Goal: Information Seeking & Learning: Check status

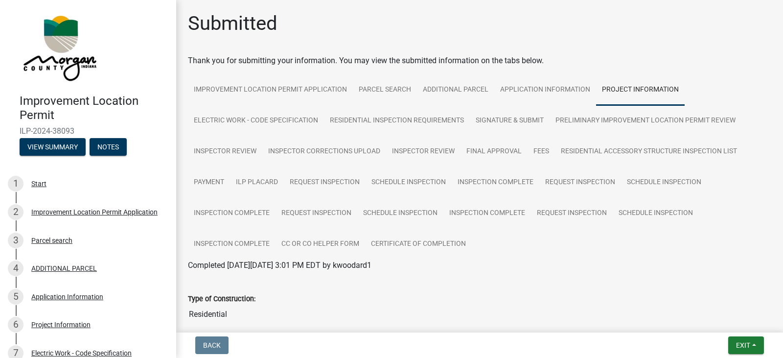
scroll to position [1597, 0]
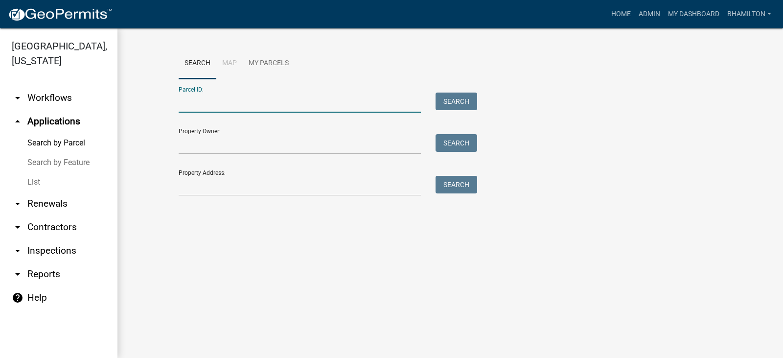
click at [225, 101] on input "Parcel ID:" at bounding box center [300, 103] width 242 height 20
type input "550603400000020015"
drag, startPoint x: 265, startPoint y: 103, endPoint x: 160, endPoint y: 105, distance: 104.8
click at [160, 105] on wm-workflow-application-search-view "Search Map My Parcels Parcel ID: 550603400000020015 Search Property Owner: Sear…" at bounding box center [450, 126] width 627 height 157
click at [215, 105] on input "Parcel ID:" at bounding box center [300, 103] width 242 height 20
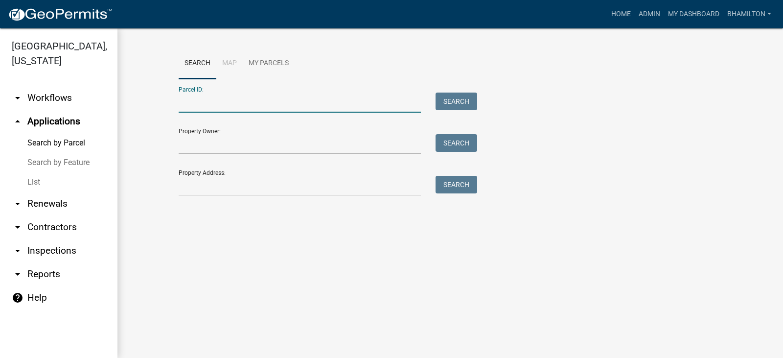
paste input "55-06-03-400-001.000-015"
type input "55-06-03-400-001.000-015"
click at [454, 103] on button "Search" at bounding box center [457, 102] width 42 height 18
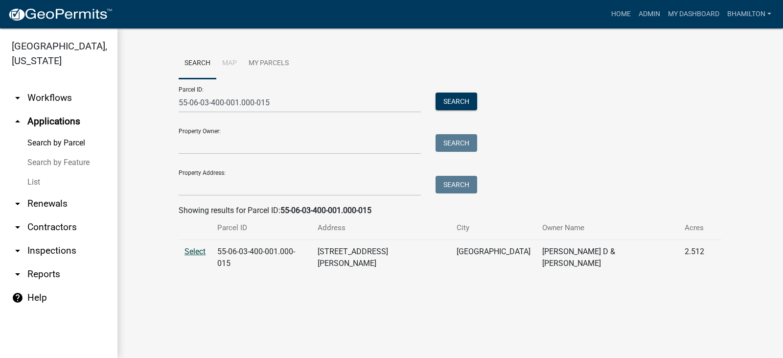
click at [197, 253] on span "Select" at bounding box center [195, 251] width 21 height 9
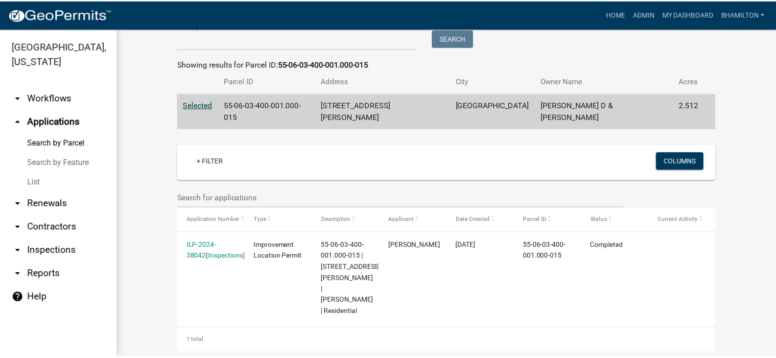
scroll to position [149, 0]
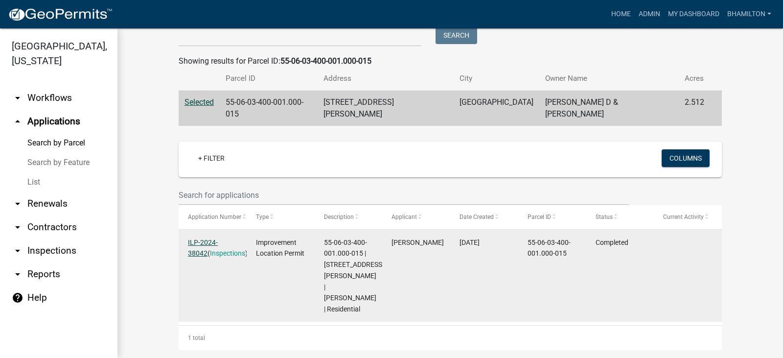
click at [218, 238] on link "ILP-2024-38042" at bounding box center [203, 247] width 30 height 19
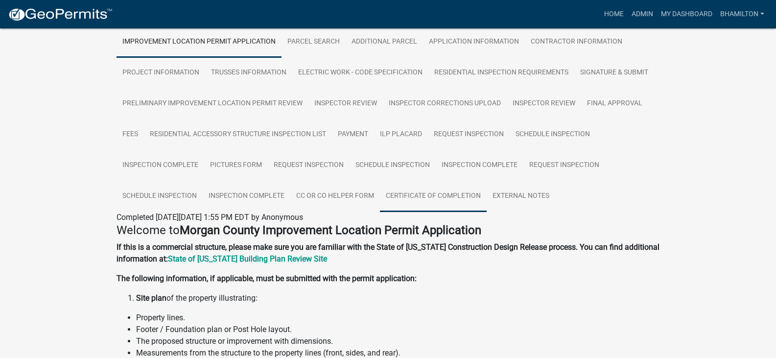
scroll to position [196, 0]
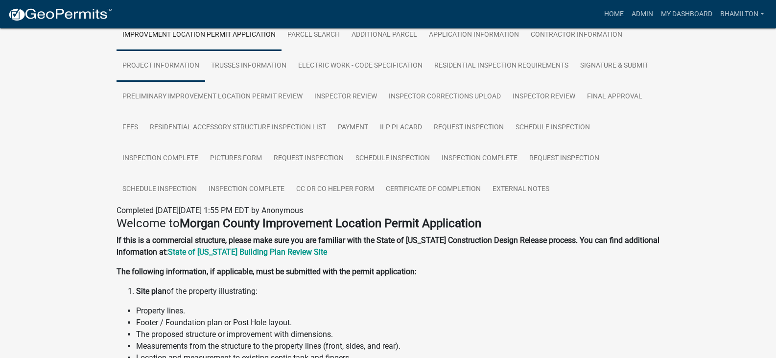
click at [161, 65] on link "Project Information" at bounding box center [160, 65] width 89 height 31
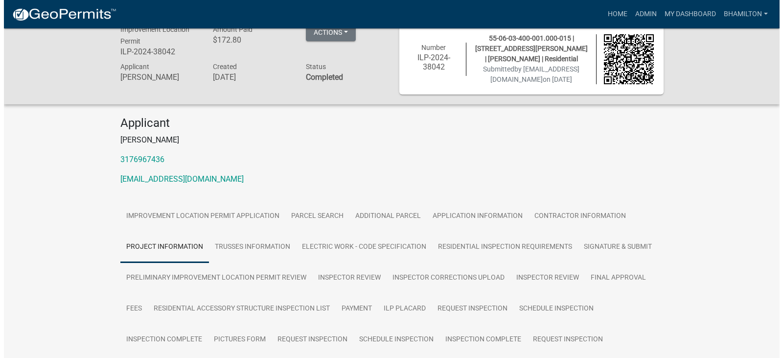
scroll to position [0, 0]
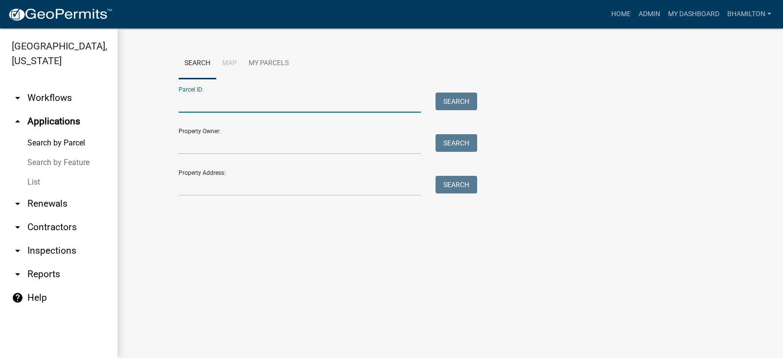
click at [215, 96] on input "Parcel ID:" at bounding box center [300, 103] width 242 height 20
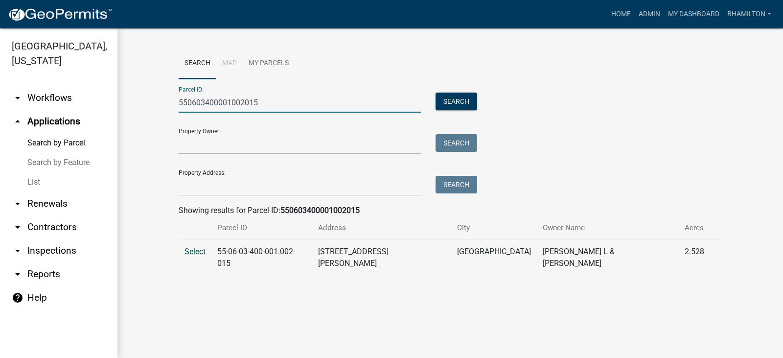
type input "550603400001002015"
click at [196, 249] on span "Select" at bounding box center [195, 251] width 21 height 9
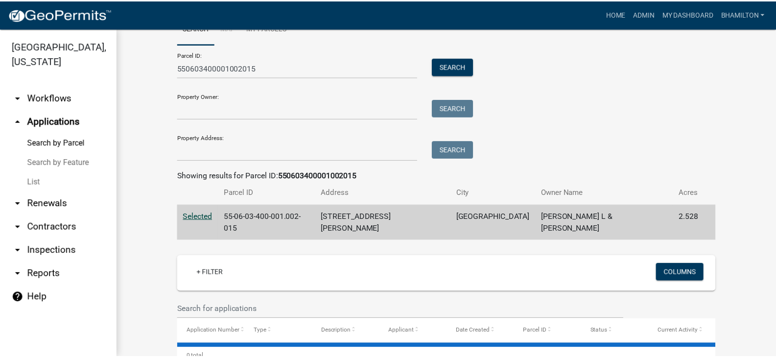
scroll to position [54, 0]
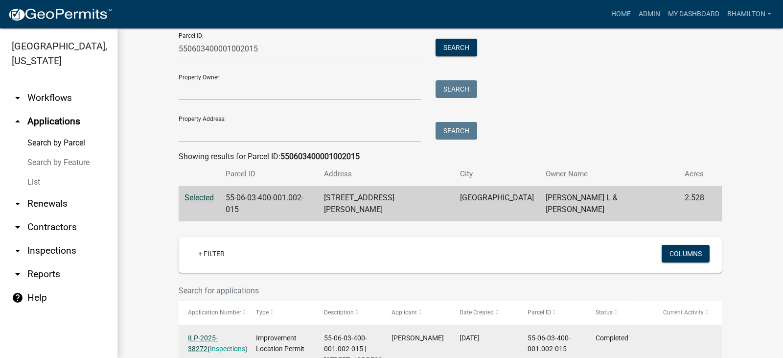
click at [218, 334] on link "ILP-2025-38272" at bounding box center [203, 343] width 30 height 19
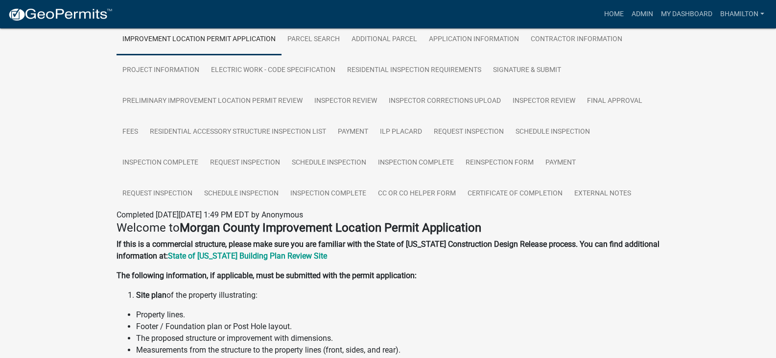
scroll to position [196, 0]
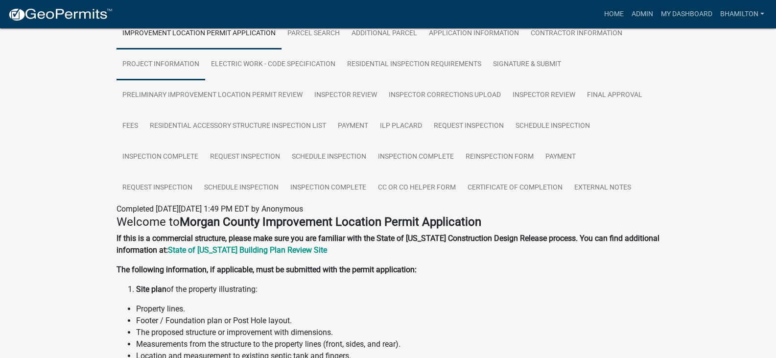
click at [186, 65] on link "Project Information" at bounding box center [160, 64] width 89 height 31
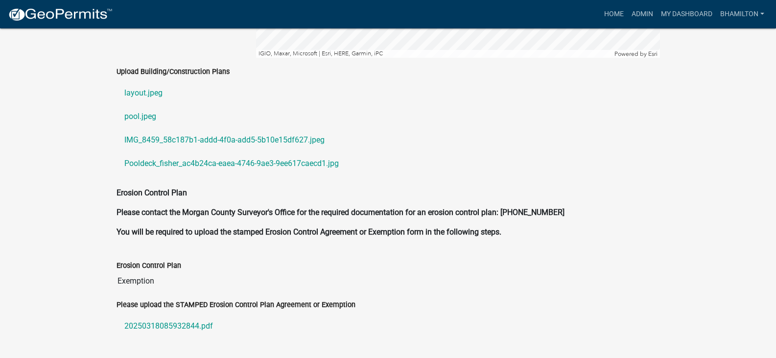
scroll to position [2167, 0]
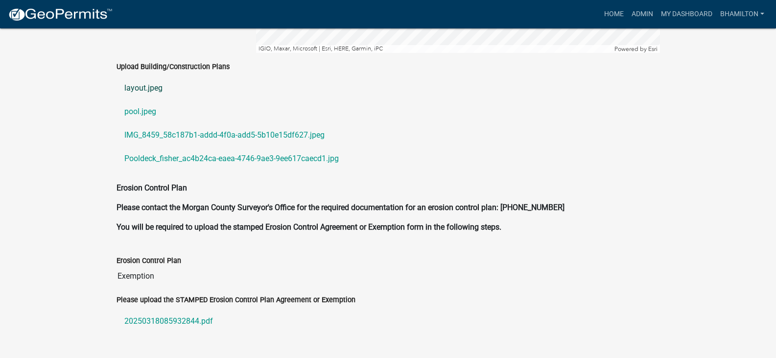
click at [149, 76] on link "layout.jpeg" at bounding box center [387, 87] width 543 height 23
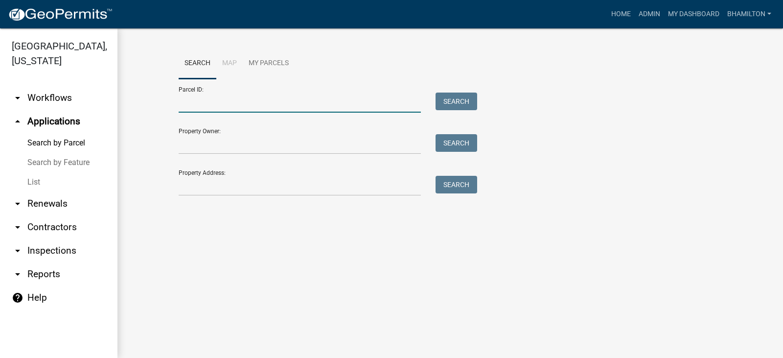
click at [198, 102] on input "Parcel ID:" at bounding box center [300, 103] width 242 height 20
paste input "55-06-03-400-001.012-015"
type input "55-06-03-400-001.012-015"
click at [461, 102] on button "Search" at bounding box center [457, 102] width 42 height 18
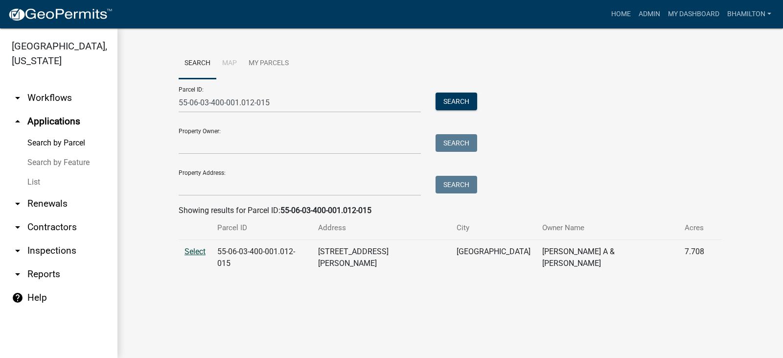
click at [188, 249] on span "Select" at bounding box center [195, 251] width 21 height 9
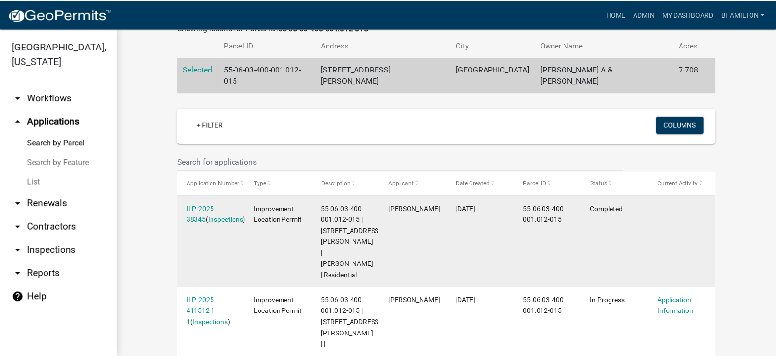
scroll to position [197, 0]
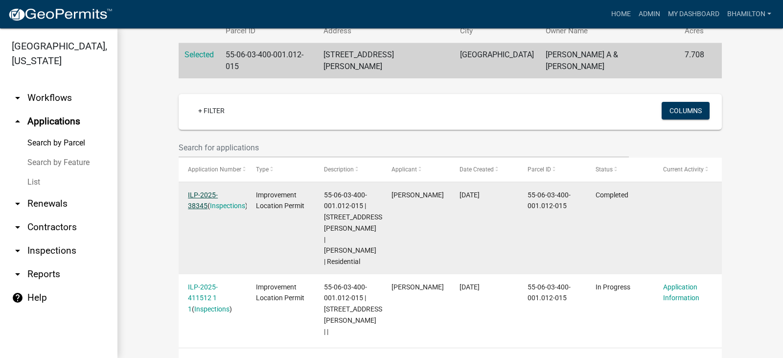
click at [218, 191] on link "ILP-2025-38345" at bounding box center [203, 200] width 30 height 19
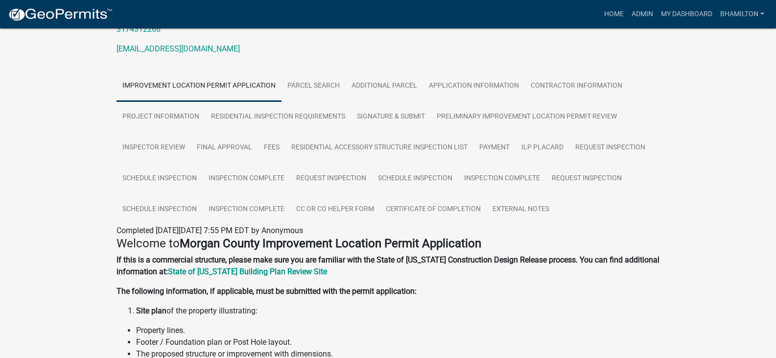
scroll to position [147, 0]
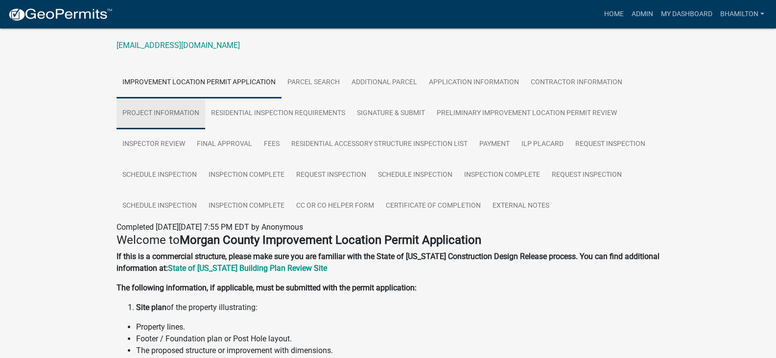
click at [171, 116] on link "Project Information" at bounding box center [160, 113] width 89 height 31
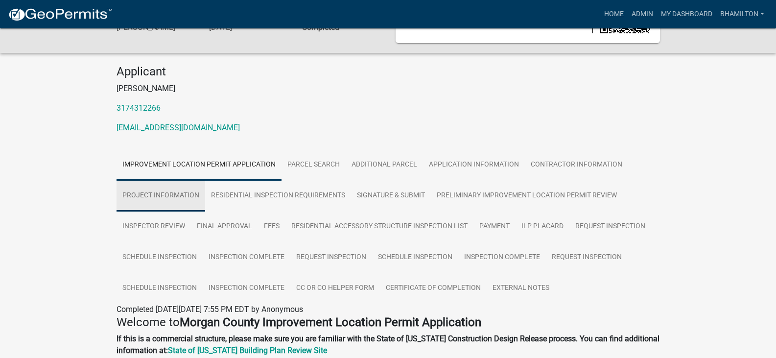
click at [171, 114] on p "3174312266" at bounding box center [387, 108] width 543 height 12
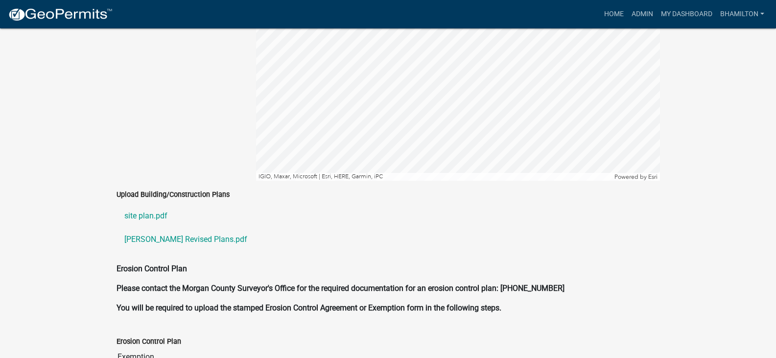
scroll to position [2071, 0]
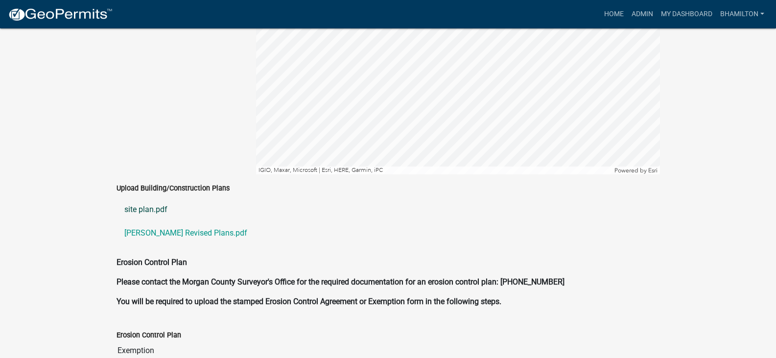
click at [149, 203] on link "site plan.pdf" at bounding box center [387, 209] width 543 height 23
click at [197, 222] on link "[PERSON_NAME] Revised Plans.pdf" at bounding box center [387, 232] width 543 height 23
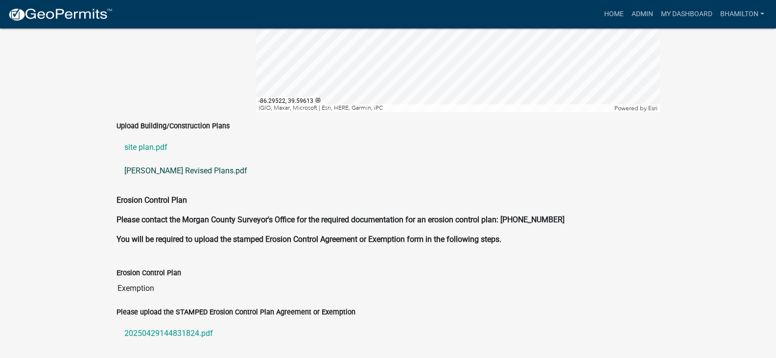
scroll to position [2183, 0]
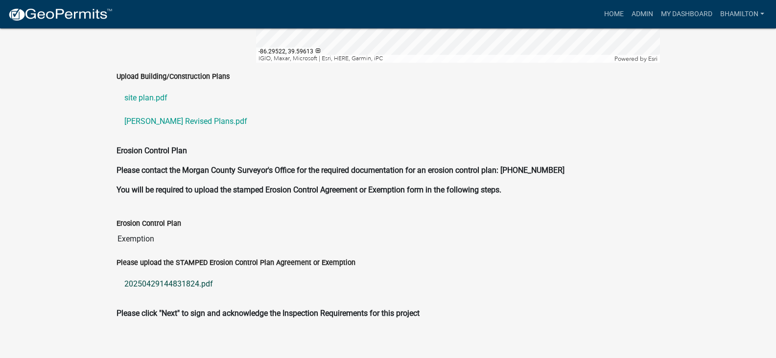
click at [196, 274] on link "20250429144831824.pdf" at bounding box center [387, 283] width 543 height 23
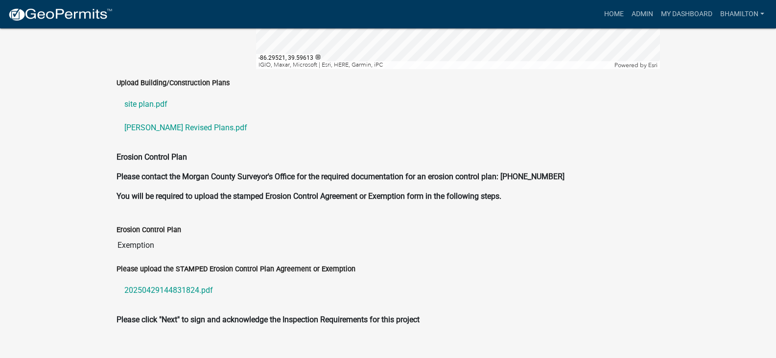
scroll to position [2085, 0]
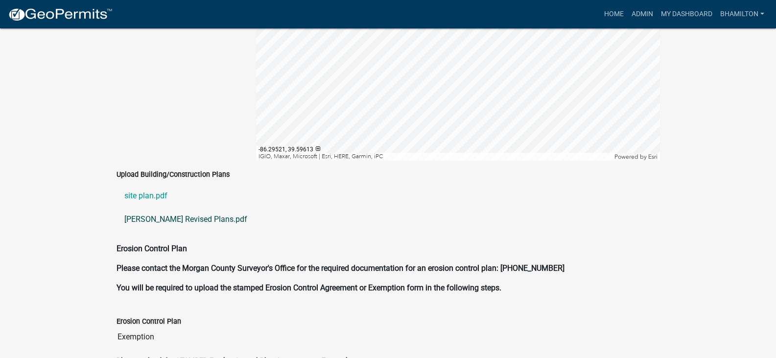
click at [188, 210] on link "[PERSON_NAME] Revised Plans.pdf" at bounding box center [387, 219] width 543 height 23
click at [172, 209] on link "[PERSON_NAME] Revised Plans.pdf" at bounding box center [387, 219] width 543 height 23
click at [151, 188] on link "site plan.pdf" at bounding box center [387, 195] width 543 height 23
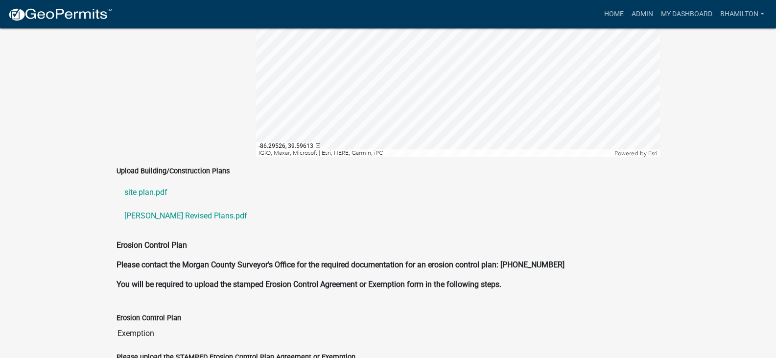
scroll to position [2183, 0]
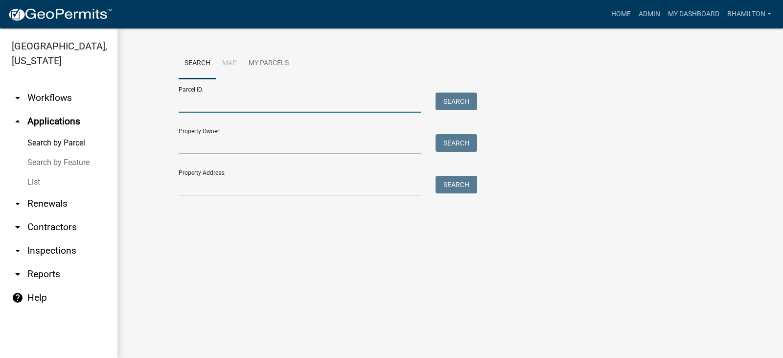
click at [187, 104] on input "Parcel ID:" at bounding box center [300, 103] width 242 height 20
paste input "55-06-03-400-001.012-015"
type input "55-06-03-400-001.012-015"
click at [466, 103] on button "Search" at bounding box center [457, 102] width 42 height 18
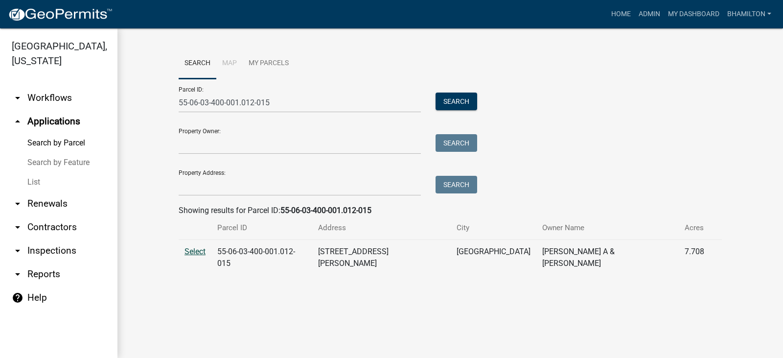
click at [201, 254] on span "Select" at bounding box center [195, 251] width 21 height 9
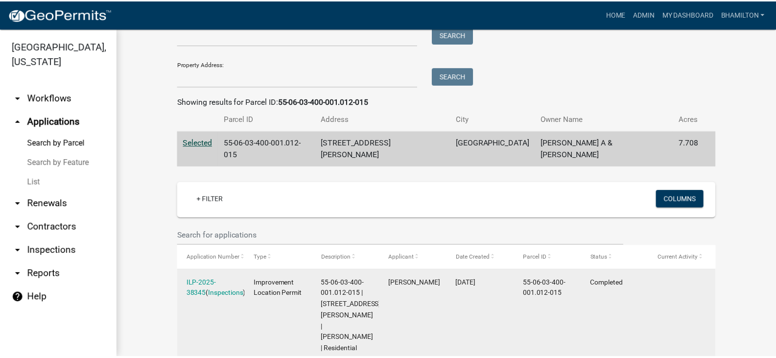
scroll to position [197, 0]
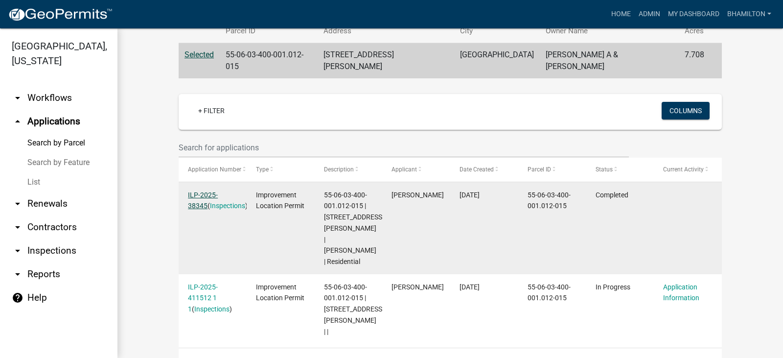
click at [218, 191] on link "ILP-2025-38345" at bounding box center [203, 200] width 30 height 19
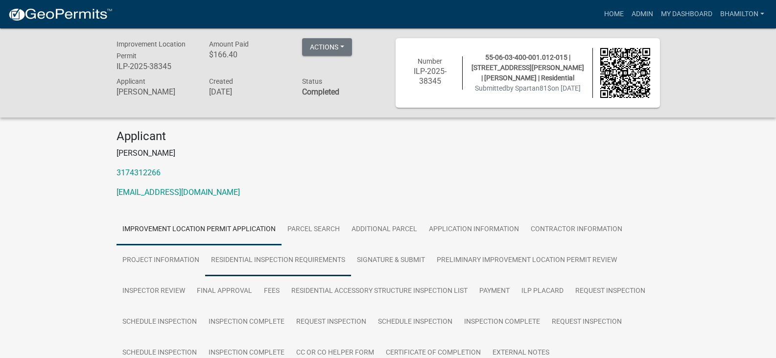
scroll to position [147, 0]
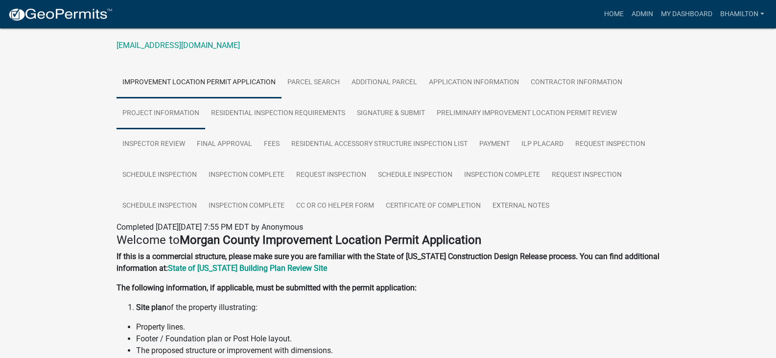
click at [180, 116] on link "Project Information" at bounding box center [160, 113] width 89 height 31
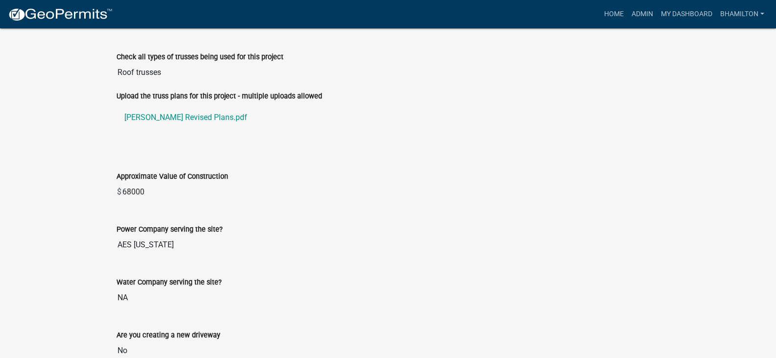
scroll to position [1159, 0]
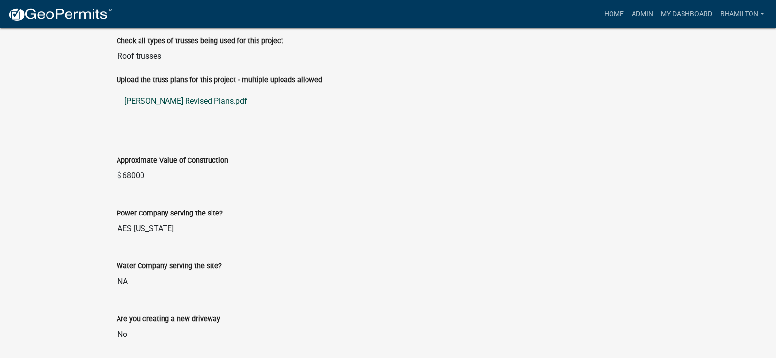
click at [186, 99] on link "[PERSON_NAME] Revised Plans.pdf" at bounding box center [387, 101] width 543 height 23
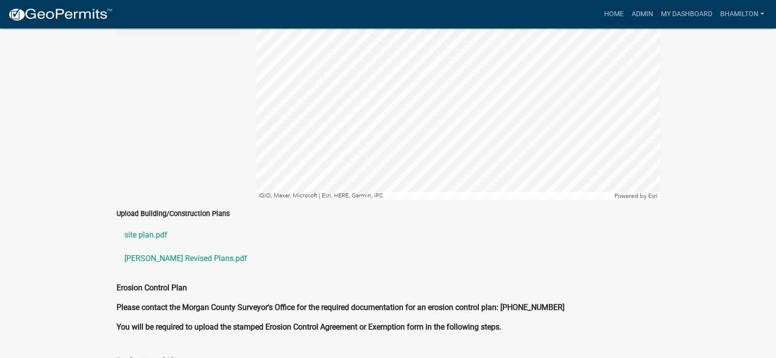
scroll to position [2089, 0]
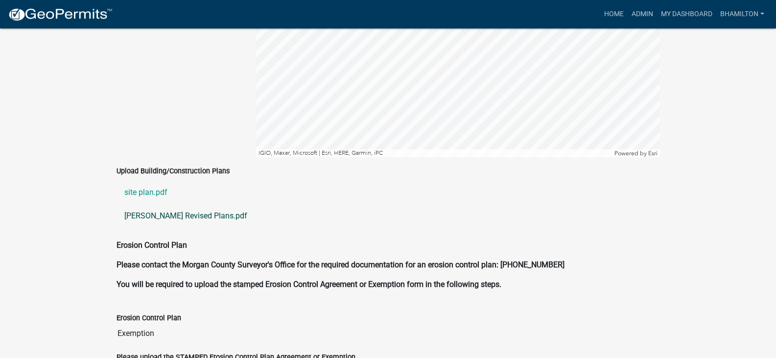
click at [157, 207] on link "[PERSON_NAME] Revised Plans.pdf" at bounding box center [387, 215] width 543 height 23
click at [148, 185] on link "site plan.pdf" at bounding box center [387, 192] width 543 height 23
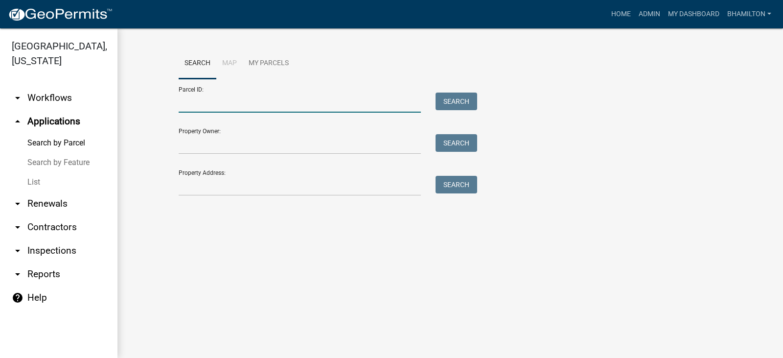
click at [193, 98] on input "Parcel ID:" at bounding box center [300, 103] width 242 height 20
paste input "55-06-03-400-001.010-015"
type input "55-06-03-400-001.010-015"
click at [458, 103] on button "Search" at bounding box center [457, 102] width 42 height 18
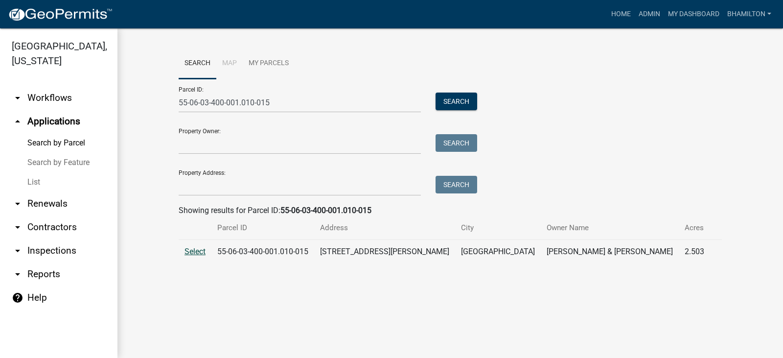
click at [200, 254] on span "Select" at bounding box center [195, 251] width 21 height 9
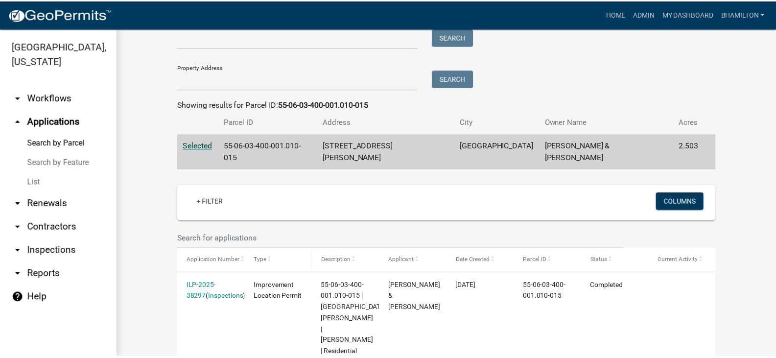
scroll to position [149, 0]
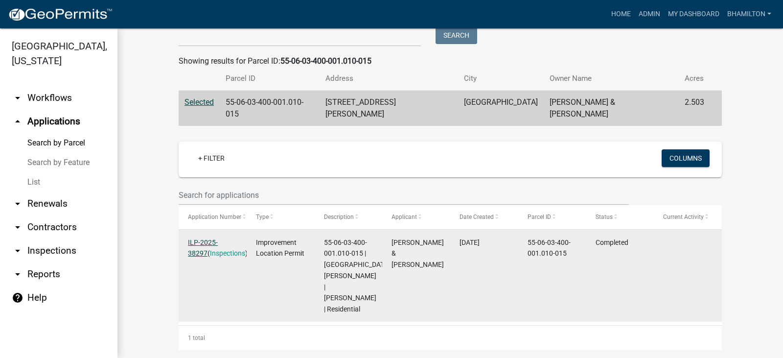
click at [218, 238] on link "ILP-2025-38297" at bounding box center [203, 247] width 30 height 19
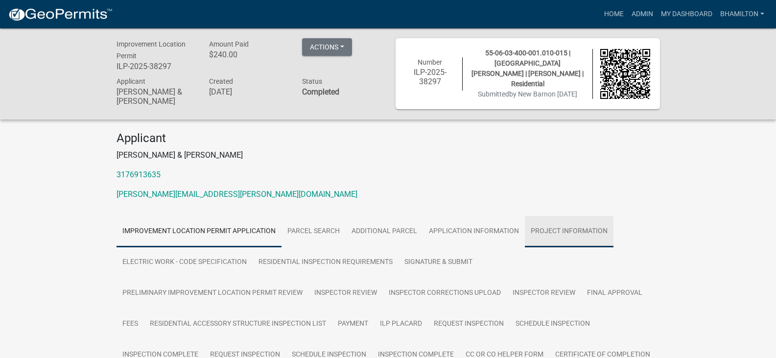
click at [550, 226] on link "Project Information" at bounding box center [569, 231] width 89 height 31
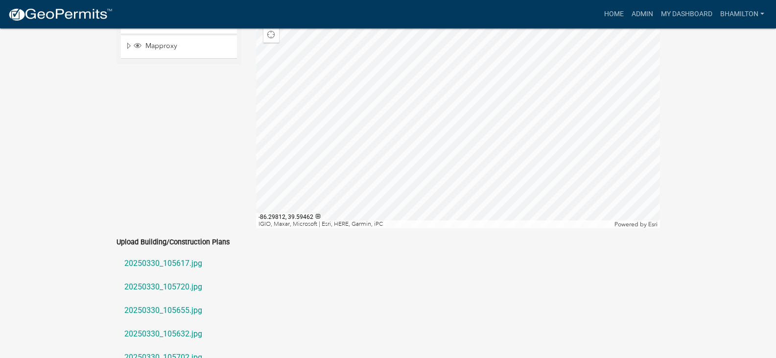
scroll to position [1958, 0]
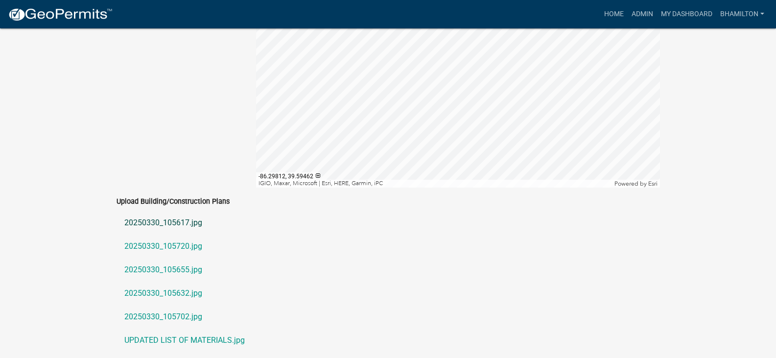
click at [200, 213] on link "20250330_105617.jpg" at bounding box center [387, 222] width 543 height 23
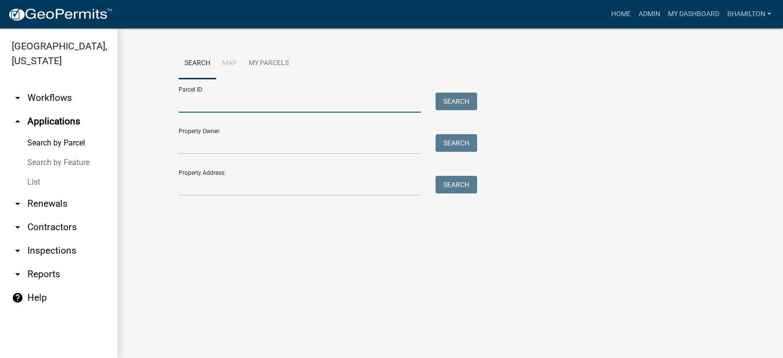
click at [206, 102] on input "Parcel ID:" at bounding box center [300, 103] width 242 height 20
paste input "55-06-03-400-001.010-015"
type input "55-06-03-400-001.010-015"
click at [465, 105] on button "Search" at bounding box center [457, 102] width 42 height 18
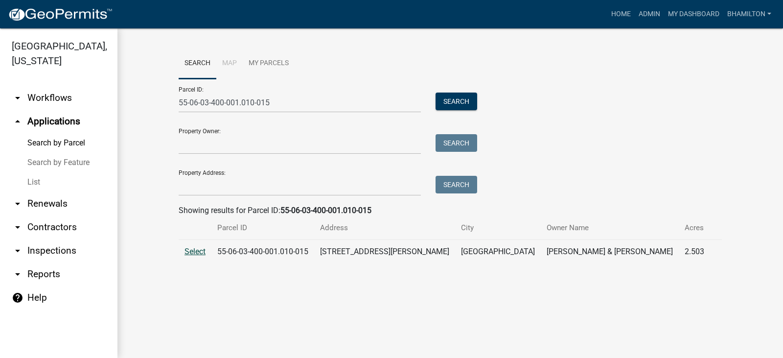
click at [189, 252] on span "Select" at bounding box center [195, 251] width 21 height 9
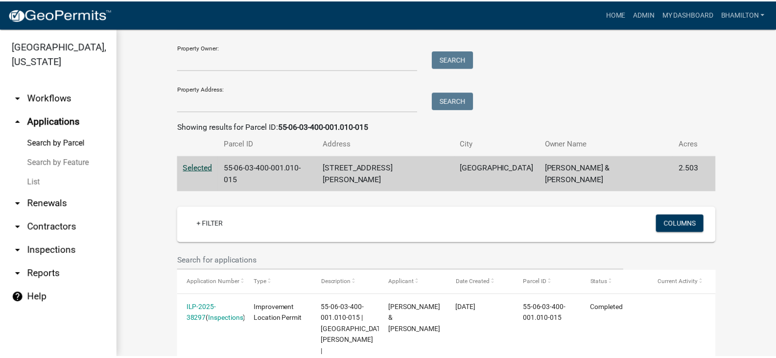
scroll to position [103, 0]
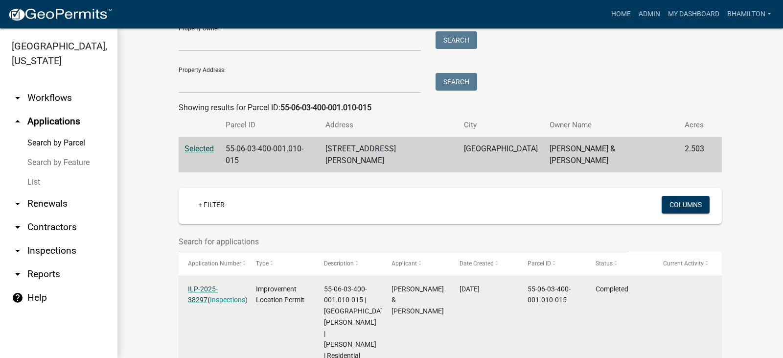
click at [218, 285] on link "ILP-2025-38297" at bounding box center [203, 294] width 30 height 19
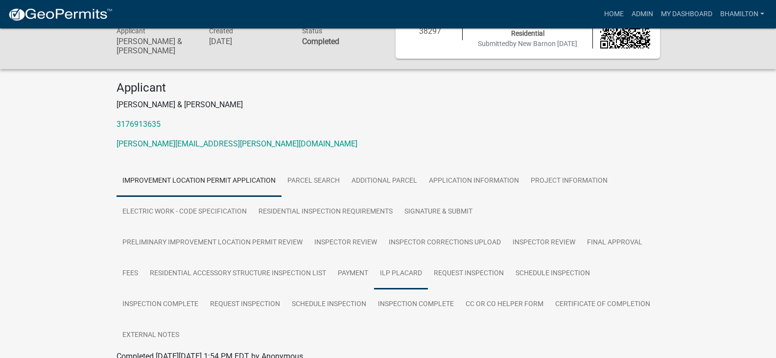
scroll to position [98, 0]
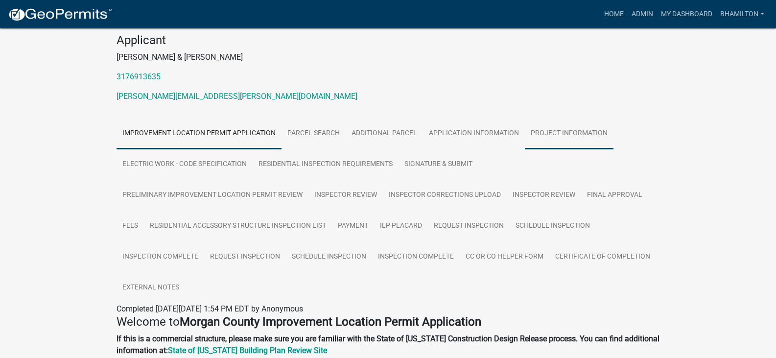
click at [588, 129] on link "Project Information" at bounding box center [569, 133] width 89 height 31
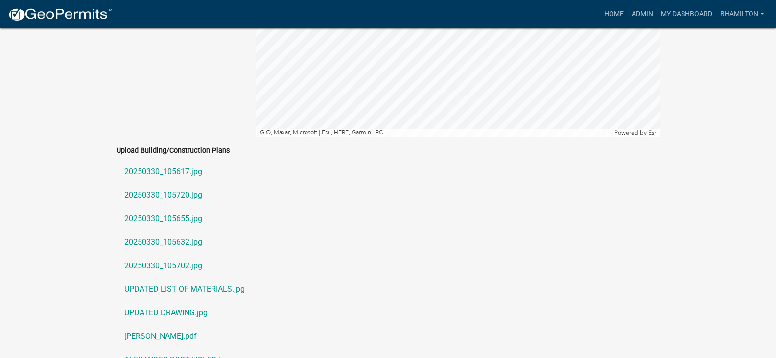
scroll to position [2056, 0]
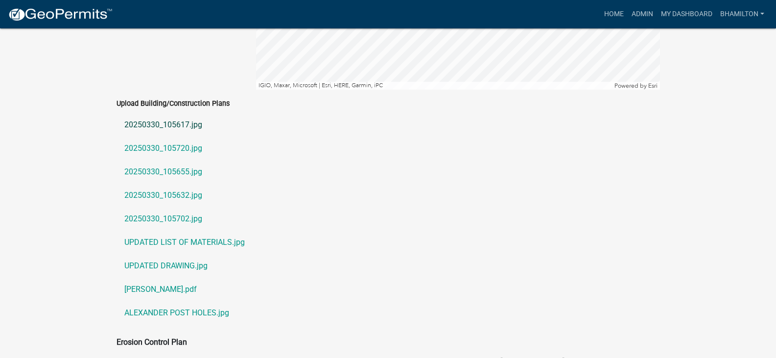
click at [197, 113] on link "20250330_105617.jpg" at bounding box center [387, 124] width 543 height 23
click at [194, 137] on link "20250330_105720.jpg" at bounding box center [387, 148] width 543 height 23
click at [161, 184] on link "20250330_105632.jpg" at bounding box center [387, 195] width 543 height 23
click at [190, 254] on link "UPDATED DRAWING.jpg" at bounding box center [387, 265] width 543 height 23
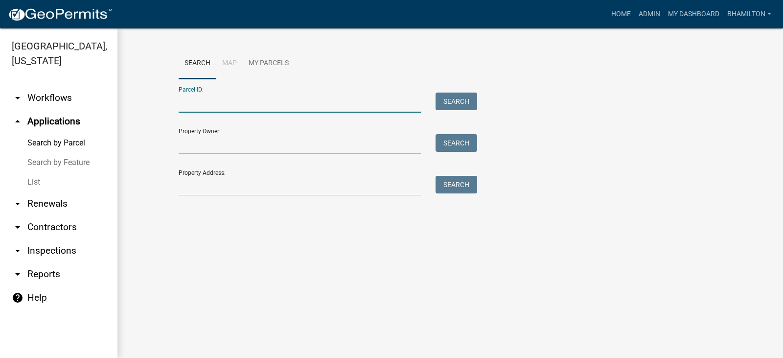
click at [257, 100] on input "Parcel ID:" at bounding box center [300, 103] width 242 height 20
paste input "55-06-10-200-001.007-015"
type input "55-06-10-200-001.007-015"
click at [461, 105] on button "Search" at bounding box center [457, 102] width 42 height 18
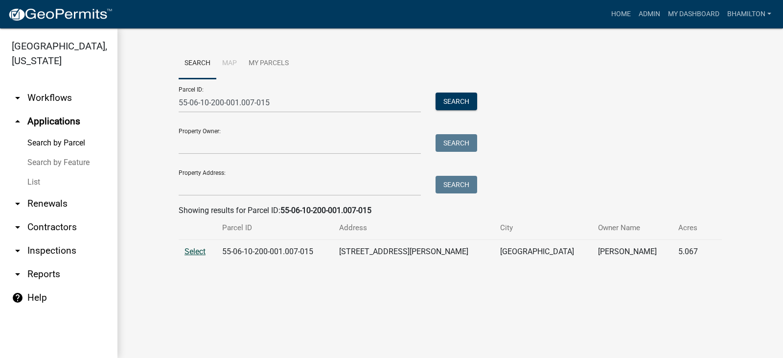
click at [197, 252] on span "Select" at bounding box center [195, 251] width 21 height 9
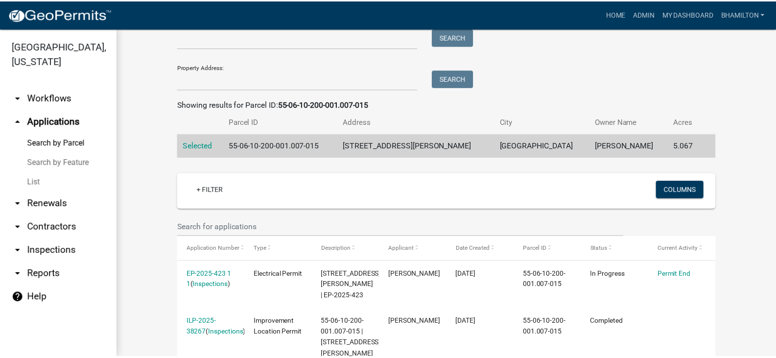
scroll to position [186, 0]
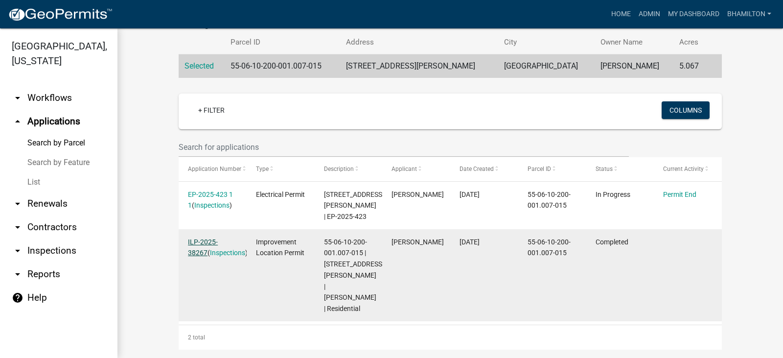
click at [218, 240] on link "ILP-2025-38267" at bounding box center [203, 247] width 30 height 19
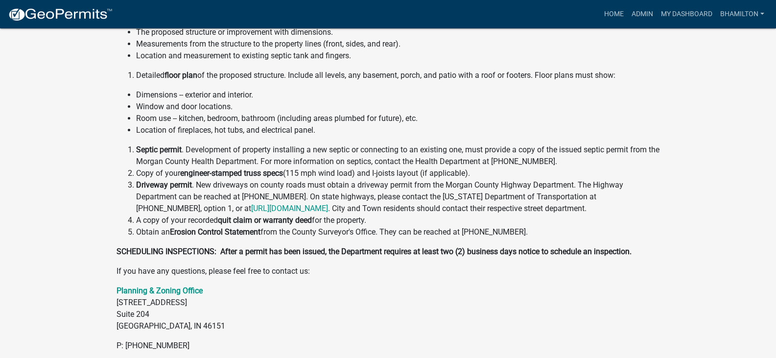
scroll to position [538, 0]
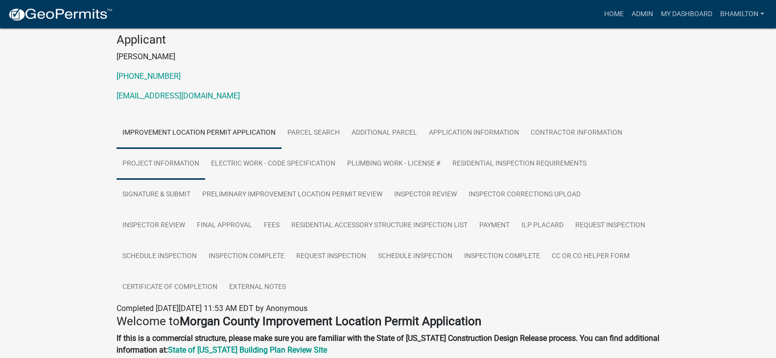
click at [181, 158] on link "Project Information" at bounding box center [160, 163] width 89 height 31
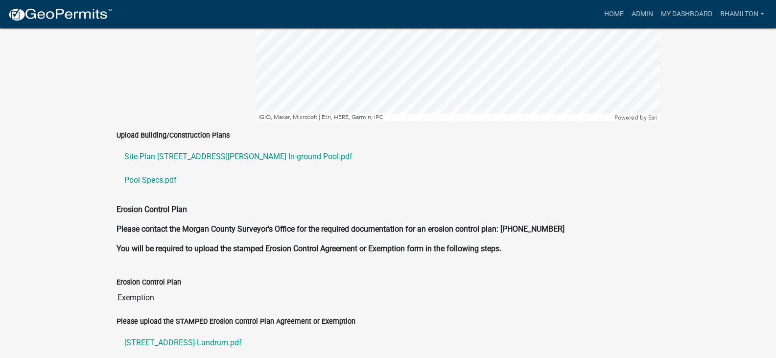
scroll to position [2203, 0]
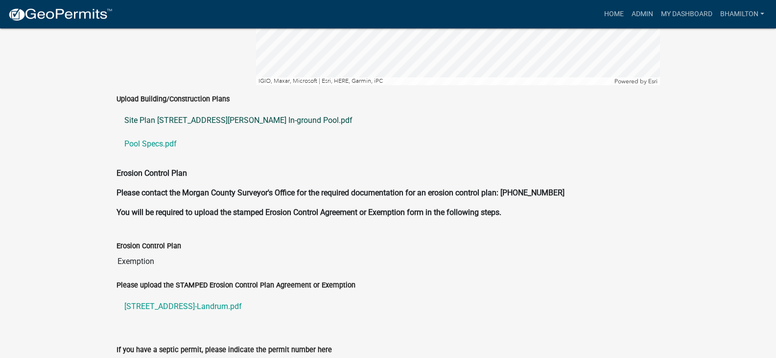
click at [250, 109] on link "Site Plan [STREET_ADDRESS][PERSON_NAME] In-ground Pool.pdf" at bounding box center [387, 120] width 543 height 23
click at [152, 132] on link "Pool Specs.pdf" at bounding box center [387, 143] width 543 height 23
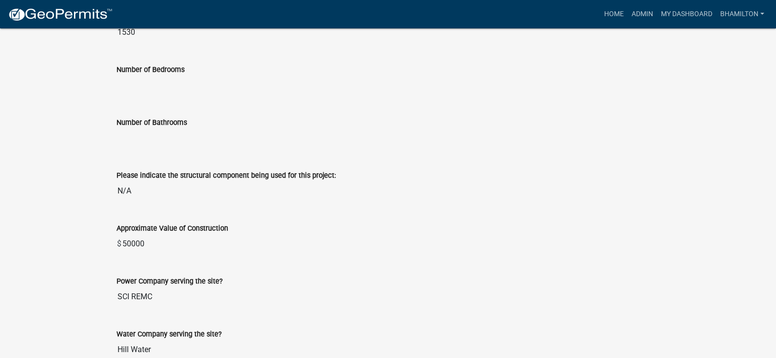
scroll to position [1194, 0]
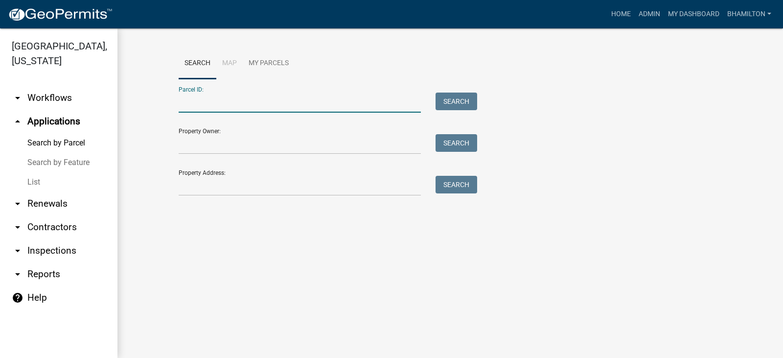
click at [193, 99] on input "Parcel ID:" at bounding box center [300, 103] width 242 height 20
paste input "55-06-10-100-005.001-015"
type input "55-06-10-100-005.001-015"
click at [474, 108] on button "Search" at bounding box center [457, 102] width 42 height 18
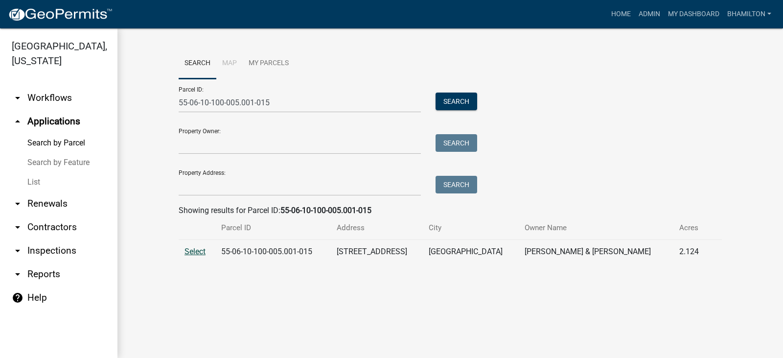
click at [200, 251] on span "Select" at bounding box center [195, 251] width 21 height 9
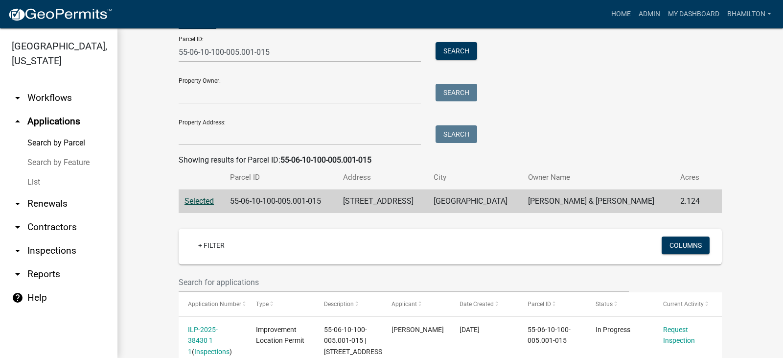
scroll to position [138, 0]
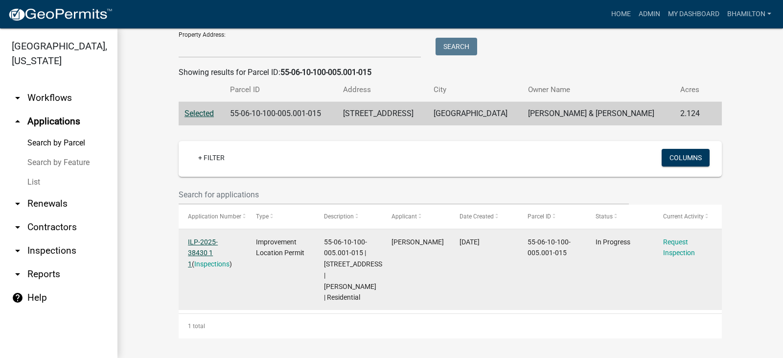
click at [218, 241] on link "ILP-2025-38430 1 1" at bounding box center [203, 253] width 30 height 30
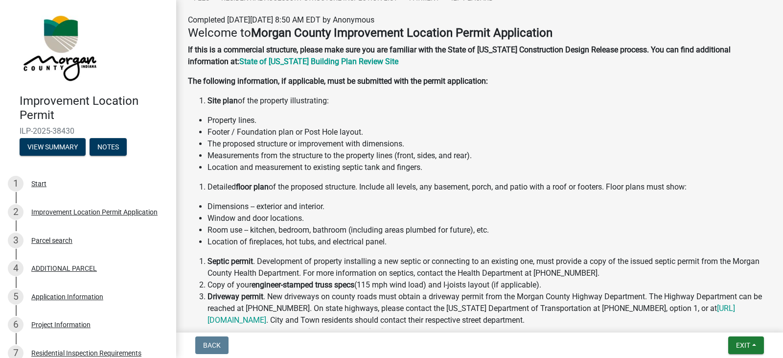
scroll to position [2, 0]
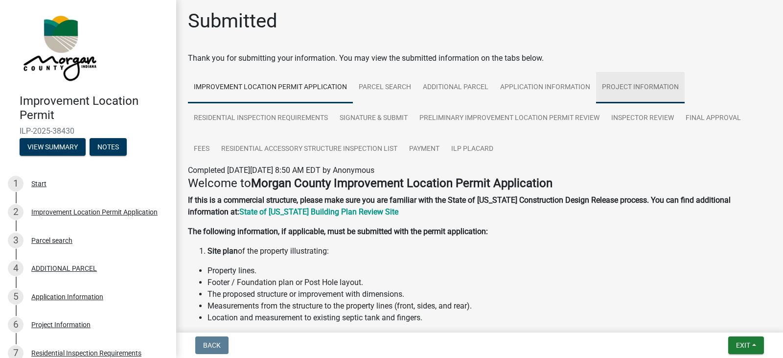
click at [631, 87] on link "Project Information" at bounding box center [640, 87] width 89 height 31
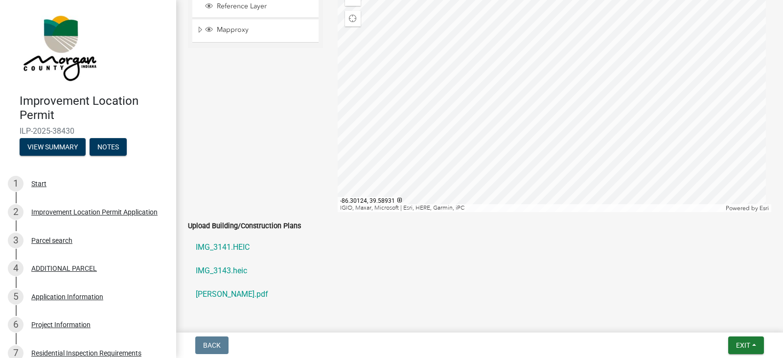
scroll to position [1615, 0]
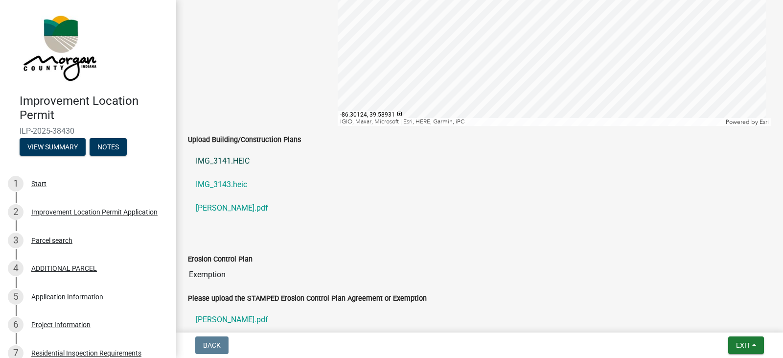
click at [239, 159] on link "IMG_3141.HEIC" at bounding box center [479, 160] width 583 height 23
click at [214, 182] on link "IMG_3143.heic" at bounding box center [479, 184] width 583 height 23
click at [241, 209] on link "[PERSON_NAME].pdf" at bounding box center [479, 207] width 583 height 23
click at [241, 163] on link "IMG_3141.HEIC" at bounding box center [479, 160] width 583 height 23
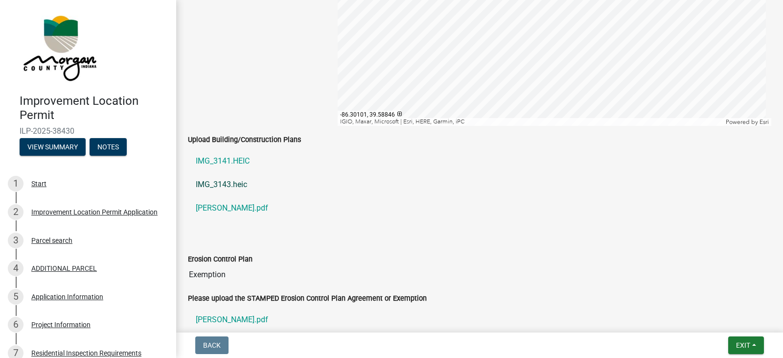
click at [210, 186] on link "IMG_3143.heic" at bounding box center [479, 184] width 583 height 23
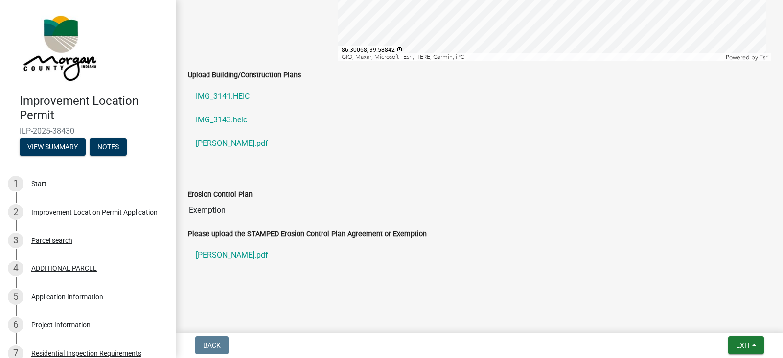
scroll to position [1688, 0]
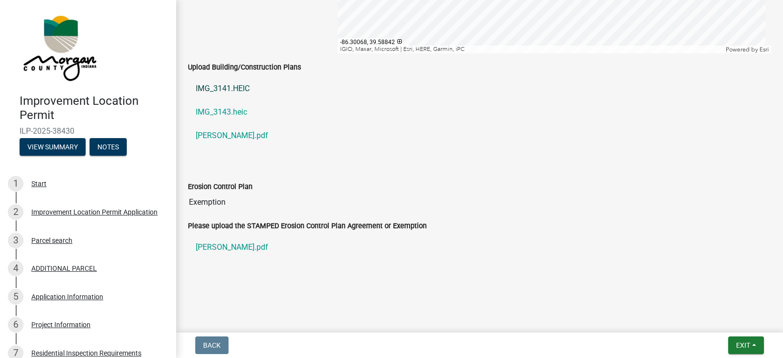
click at [237, 89] on link "IMG_3141.HEIC" at bounding box center [479, 88] width 583 height 23
click at [242, 111] on link "IMG_3143.heic" at bounding box center [479, 111] width 583 height 23
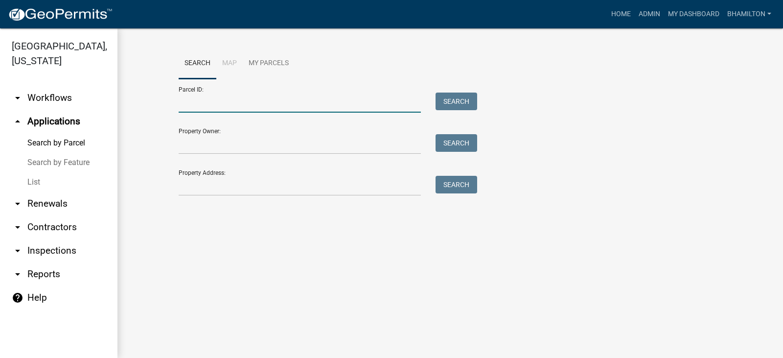
click at [183, 96] on input "Parcel ID:" at bounding box center [300, 103] width 242 height 20
paste input "55-06-10-100-005.014-015"
type input "55-06-10-100-005.014-015"
click at [459, 100] on button "Search" at bounding box center [457, 102] width 42 height 18
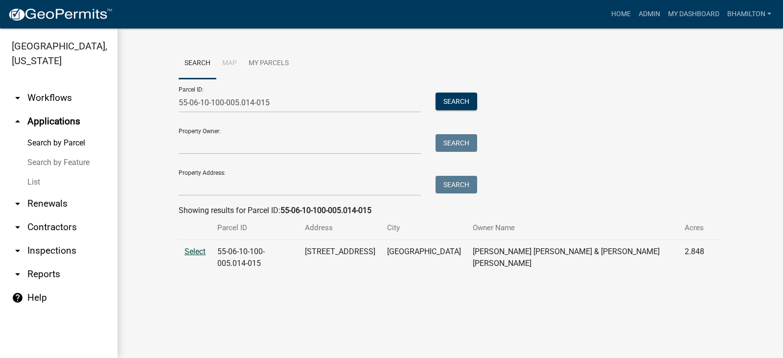
click at [192, 253] on span "Select" at bounding box center [195, 251] width 21 height 9
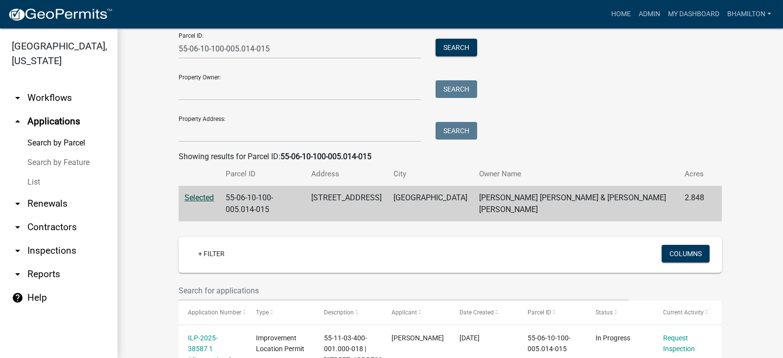
scroll to position [127, 0]
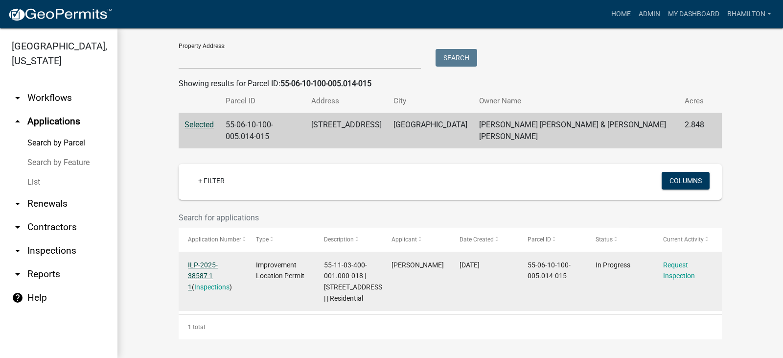
click at [218, 261] on link "ILP-2025-38587 1 1" at bounding box center [203, 276] width 30 height 30
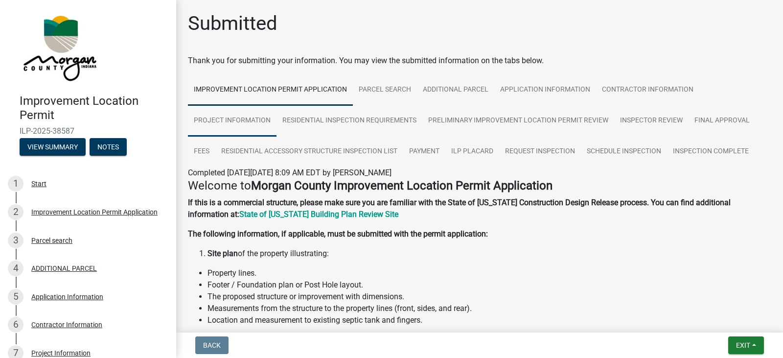
click at [267, 116] on link "Project Information" at bounding box center [232, 120] width 89 height 31
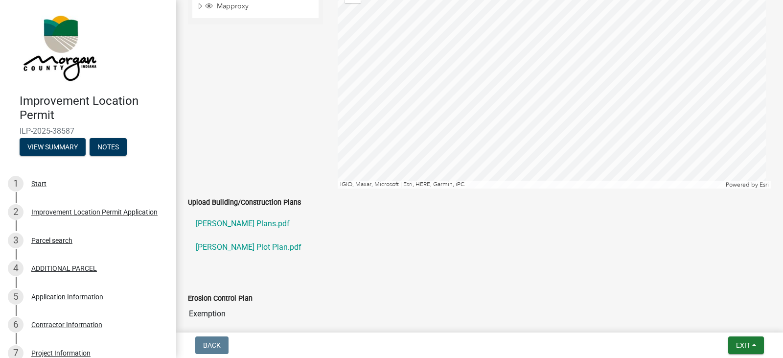
scroll to position [1713, 0]
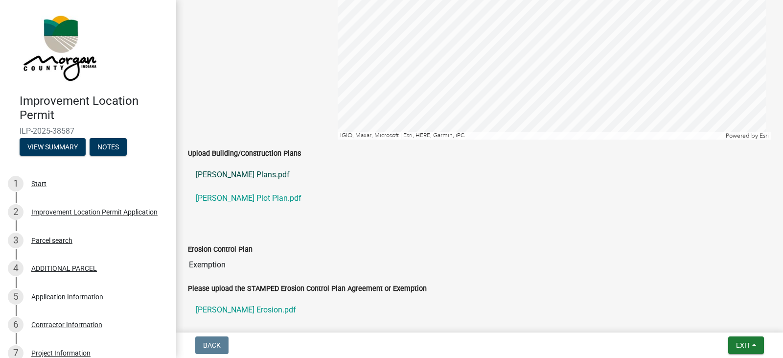
click at [244, 176] on link "[PERSON_NAME] Plans.pdf" at bounding box center [479, 174] width 583 height 23
click at [236, 173] on link "[PERSON_NAME] Plans.pdf" at bounding box center [479, 174] width 583 height 23
click at [241, 200] on link "[PERSON_NAME] Plot Plan.pdf" at bounding box center [479, 197] width 583 height 23
click at [213, 175] on link "[PERSON_NAME] Plans.pdf" at bounding box center [479, 174] width 583 height 23
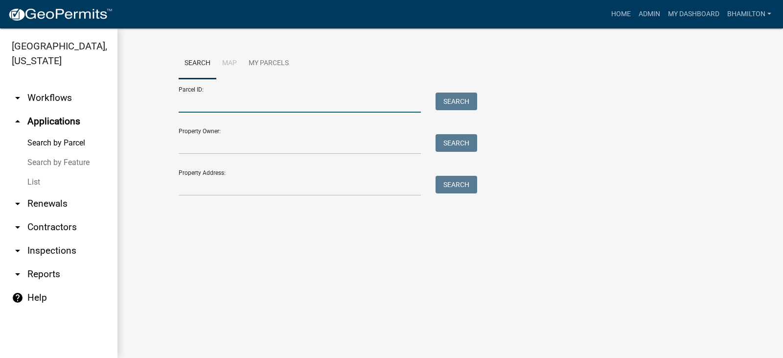
click at [209, 104] on input "Parcel ID:" at bounding box center [300, 103] width 242 height 20
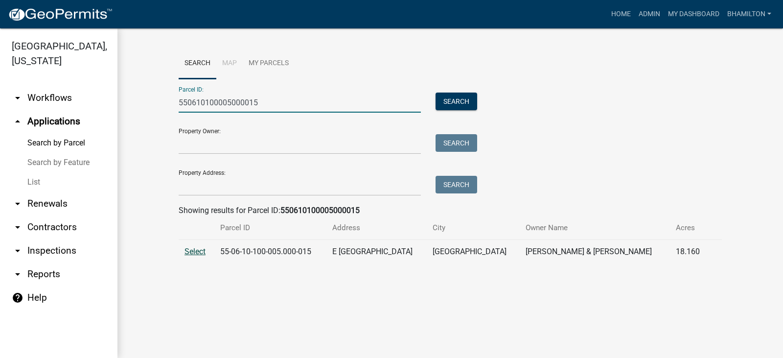
type input "550610100005000015"
click at [202, 254] on span "Select" at bounding box center [195, 251] width 21 height 9
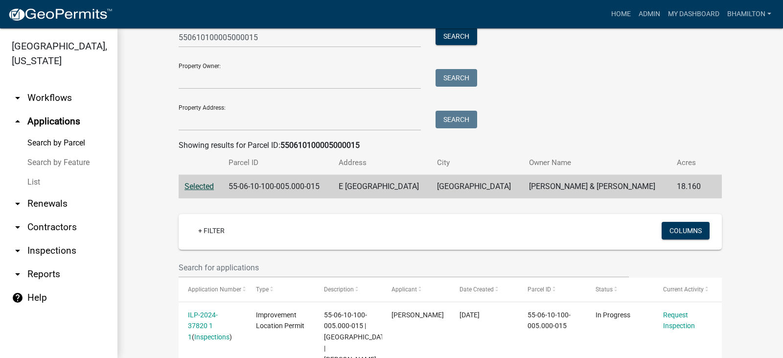
scroll to position [138, 0]
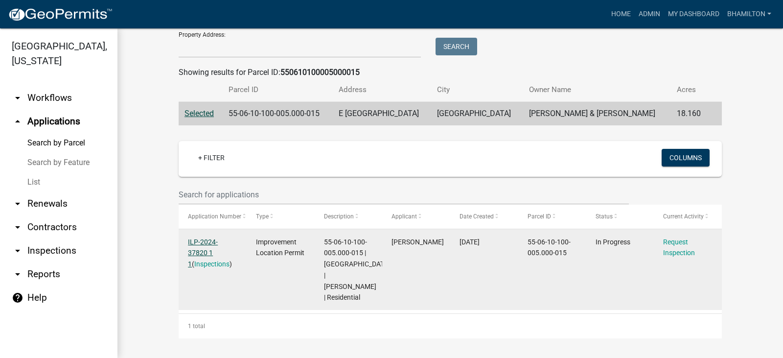
click at [218, 240] on link "ILP-2024-37820 1 1" at bounding box center [203, 253] width 30 height 30
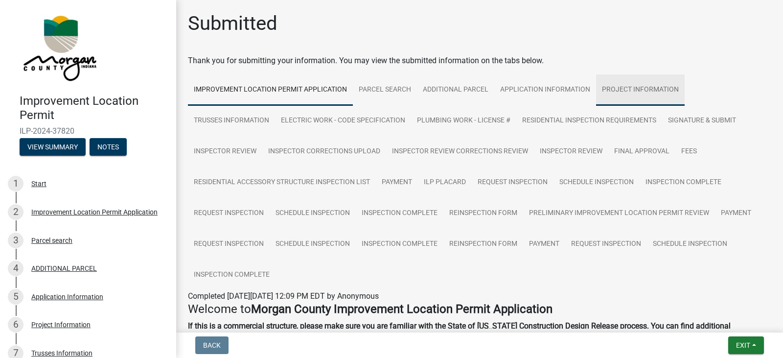
click at [620, 89] on link "Project Information" at bounding box center [640, 89] width 89 height 31
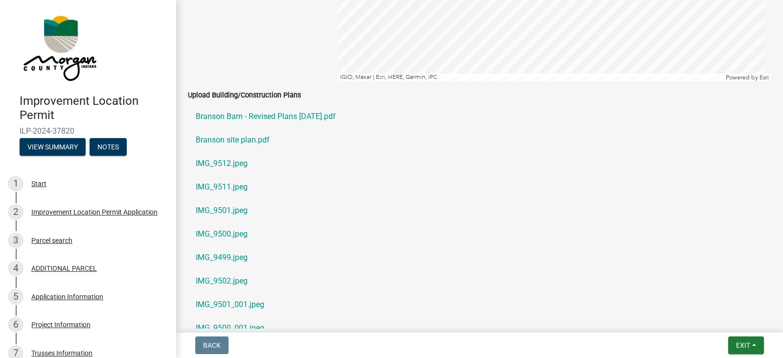
scroll to position [1811, 0]
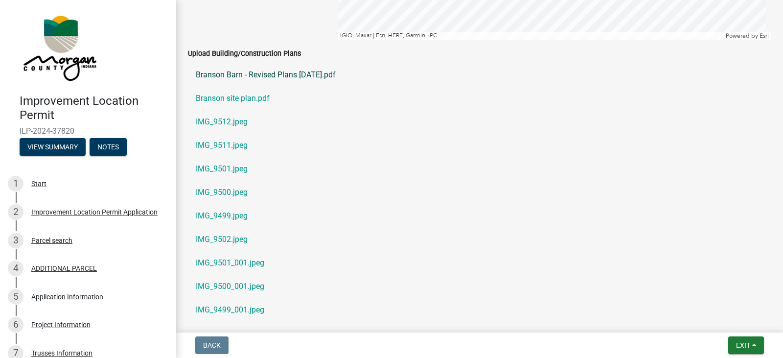
click at [284, 76] on link "Branson Barn - Revised Plans [DATE].pdf" at bounding box center [479, 74] width 583 height 23
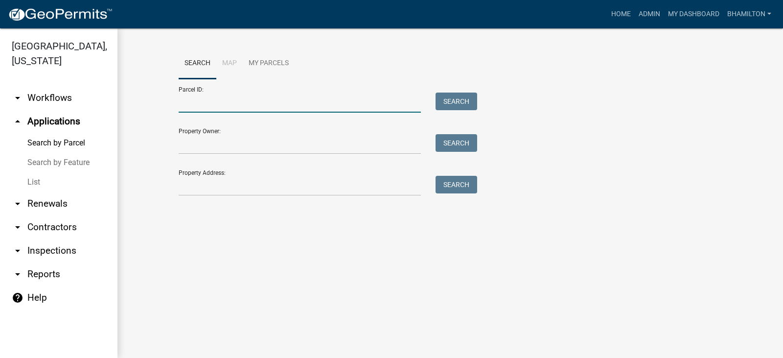
click at [211, 101] on input "Parcel ID:" at bounding box center [300, 103] width 242 height 20
paste input "55-06-02-200-001.001-015"
type input "55-06-02-200-001.001-015"
click at [451, 106] on button "Search" at bounding box center [457, 102] width 42 height 18
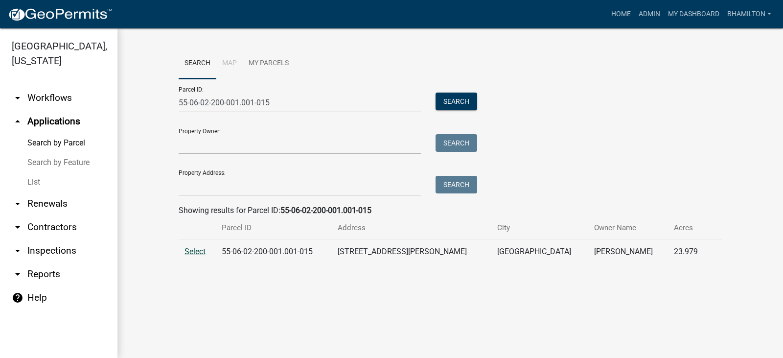
click at [193, 253] on span "Select" at bounding box center [195, 251] width 21 height 9
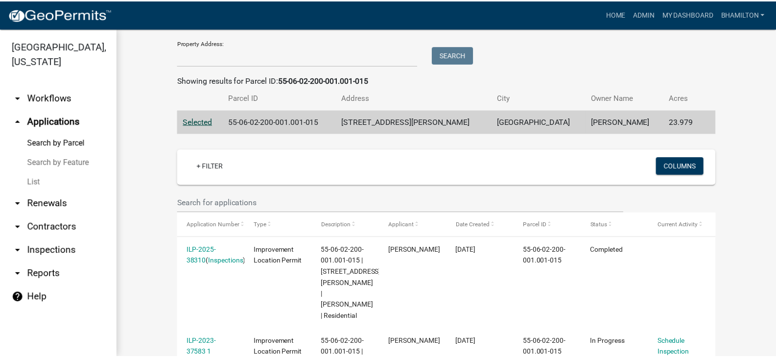
scroll to position [219, 0]
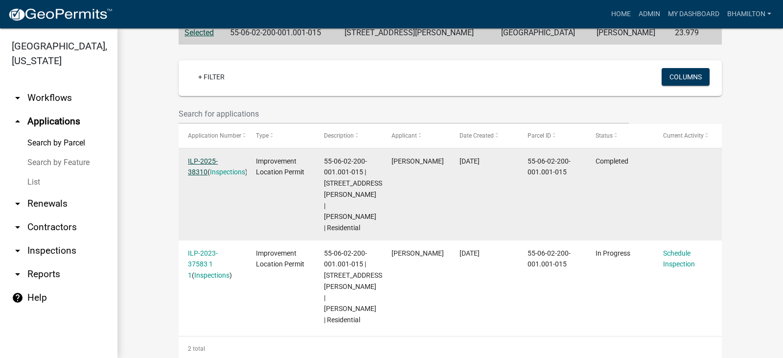
click at [218, 159] on link "ILP-2025-38310" at bounding box center [203, 166] width 30 height 19
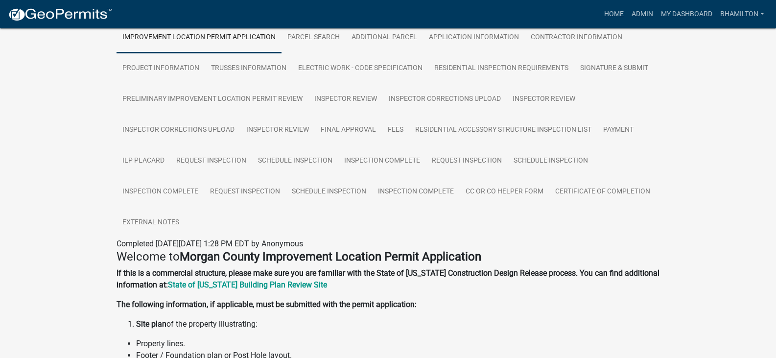
scroll to position [196, 0]
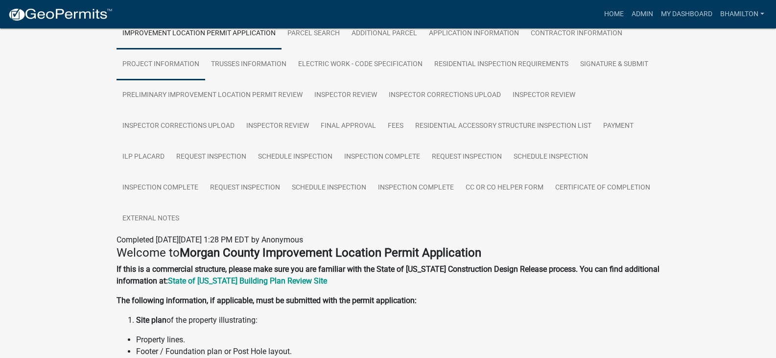
click at [179, 69] on link "Project Information" at bounding box center [160, 64] width 89 height 31
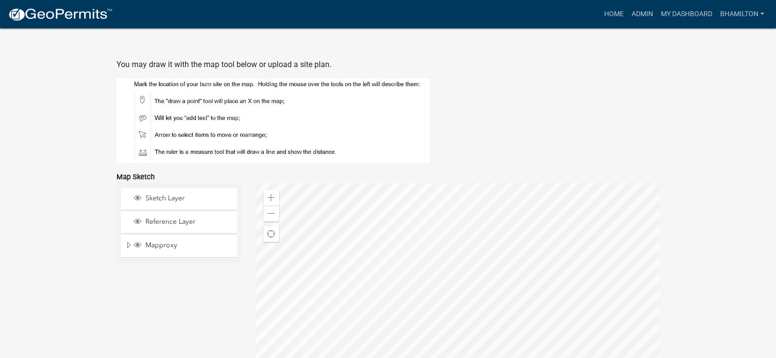
scroll to position [2101, 0]
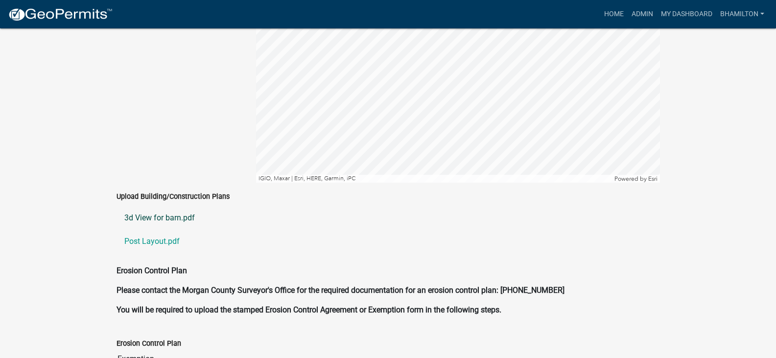
click at [186, 210] on link "3d View for barn.pdf" at bounding box center [387, 217] width 543 height 23
click at [178, 206] on link "3d View for barn.pdf" at bounding box center [387, 217] width 543 height 23
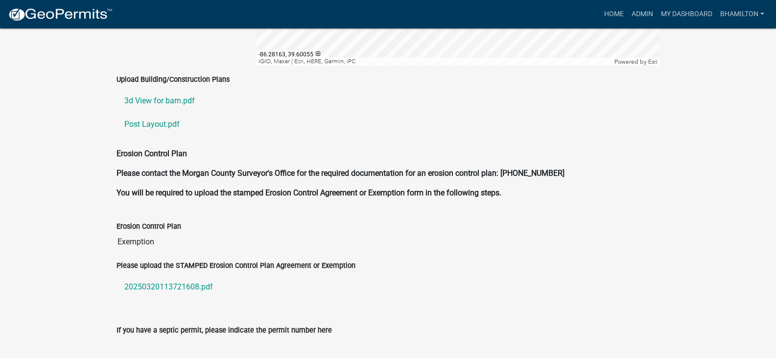
scroll to position [2154, 0]
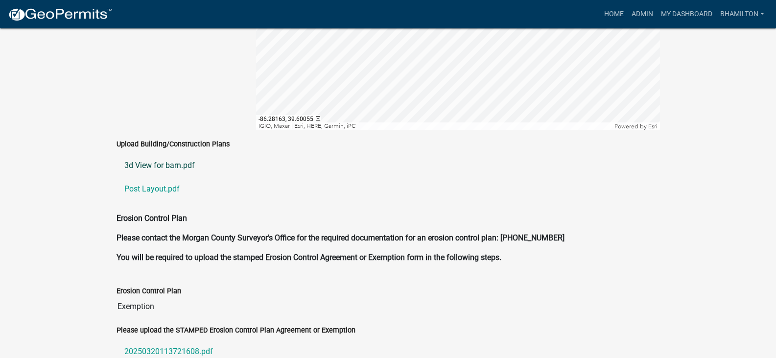
click at [186, 156] on link "3d View for barn.pdf" at bounding box center [387, 165] width 543 height 23
click at [166, 178] on link "Post Layout.pdf" at bounding box center [387, 188] width 543 height 23
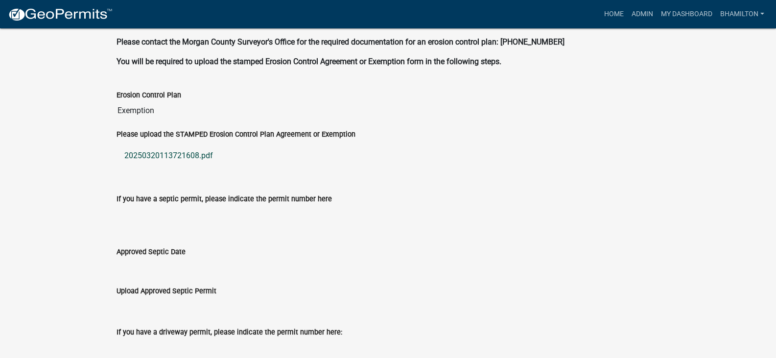
click at [204, 144] on link "20250320113721608.pdf" at bounding box center [387, 155] width 543 height 23
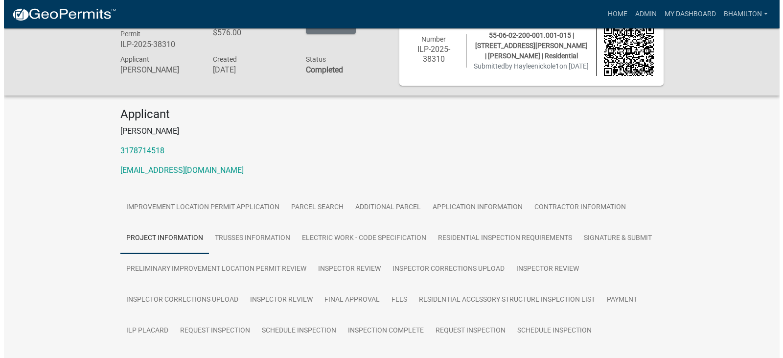
scroll to position [0, 0]
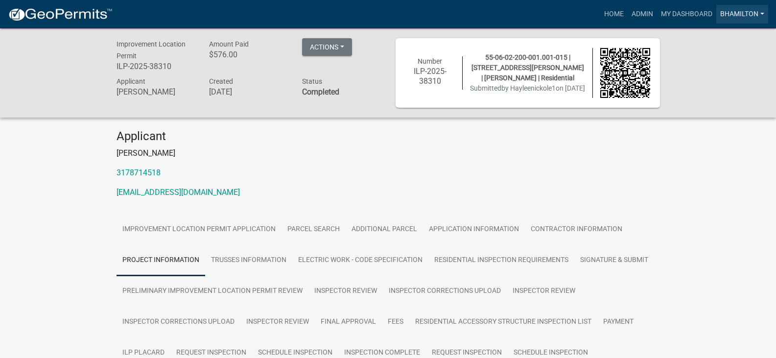
click at [744, 14] on link "bhamilton" at bounding box center [742, 14] width 52 height 19
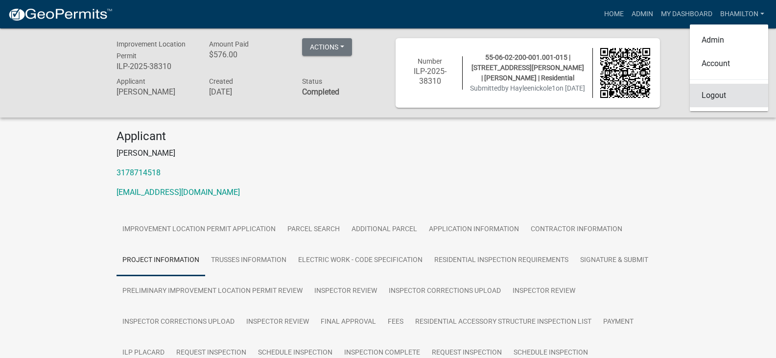
click at [715, 100] on link "Logout" at bounding box center [729, 95] width 78 height 23
